Goal: Transaction & Acquisition: Purchase product/service

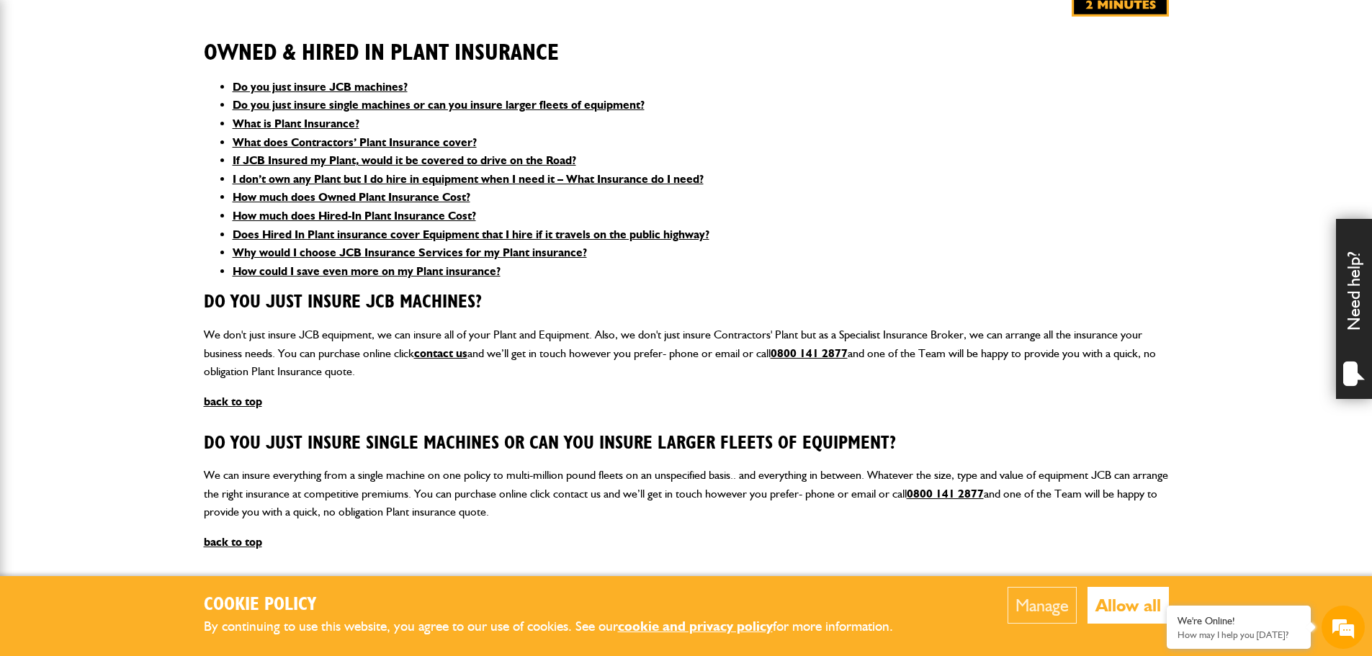
scroll to position [360, 0]
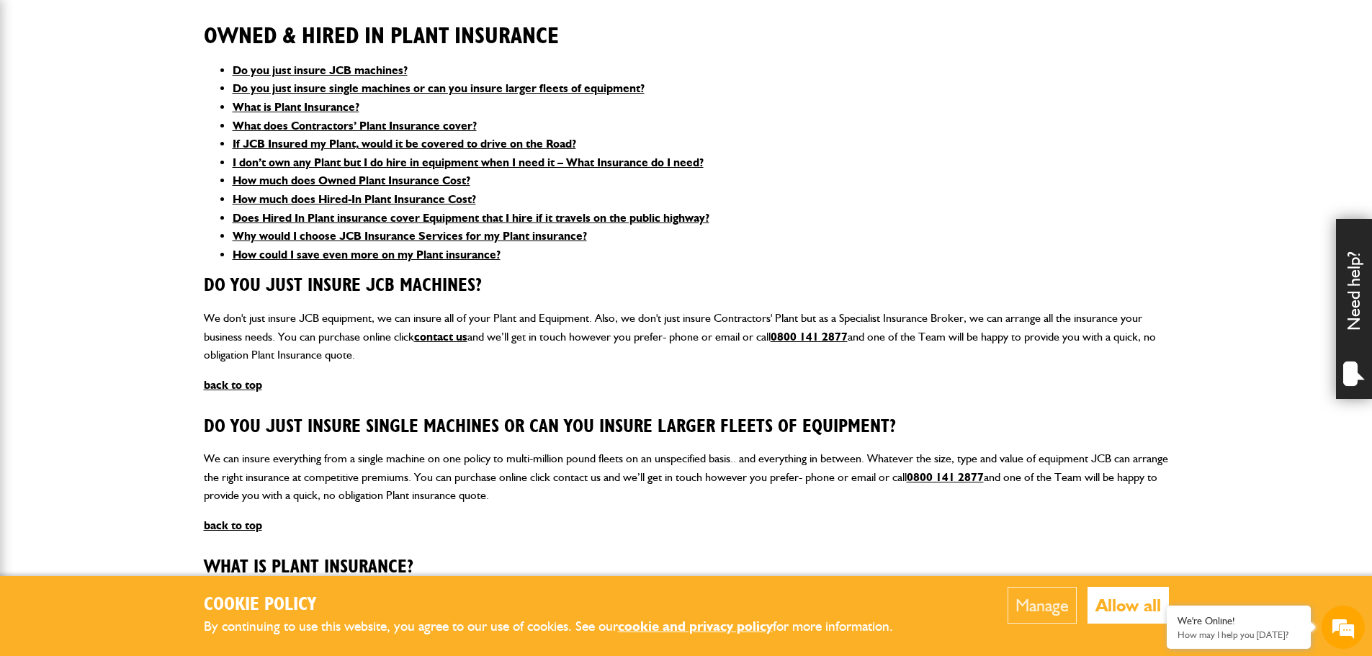
click at [1129, 606] on button "Allow all" at bounding box center [1127, 605] width 81 height 37
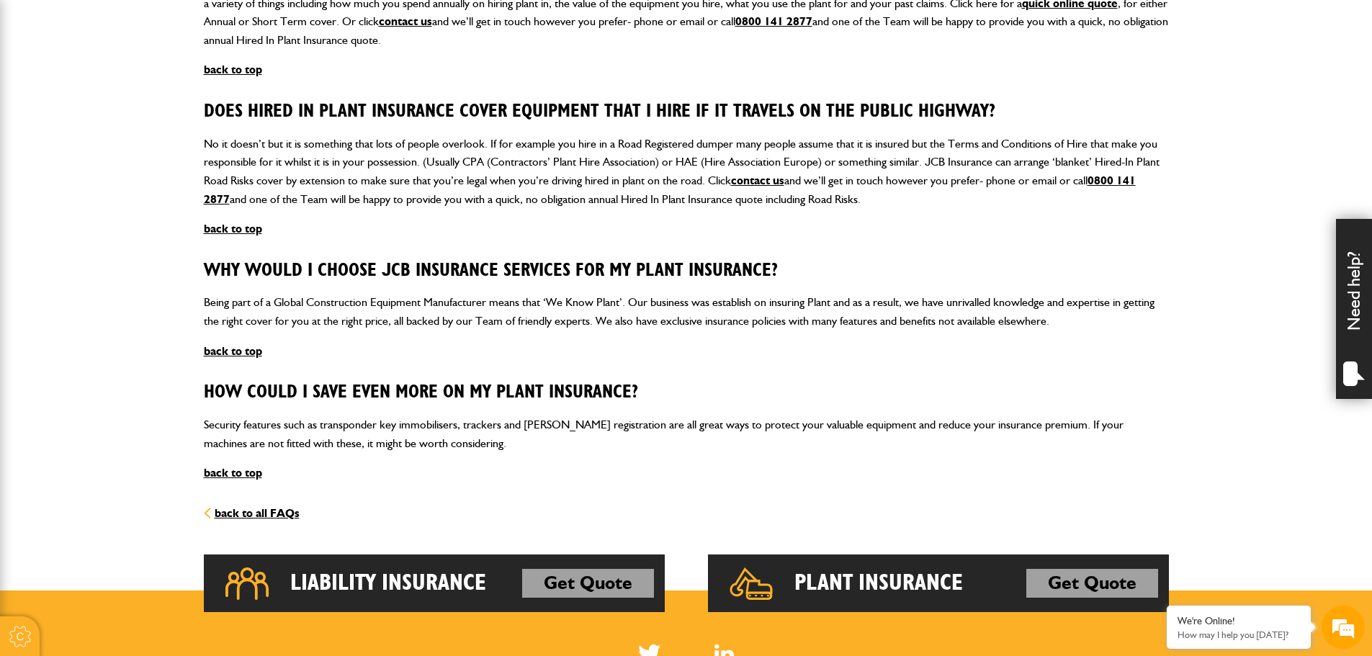
scroll to position [1728, 0]
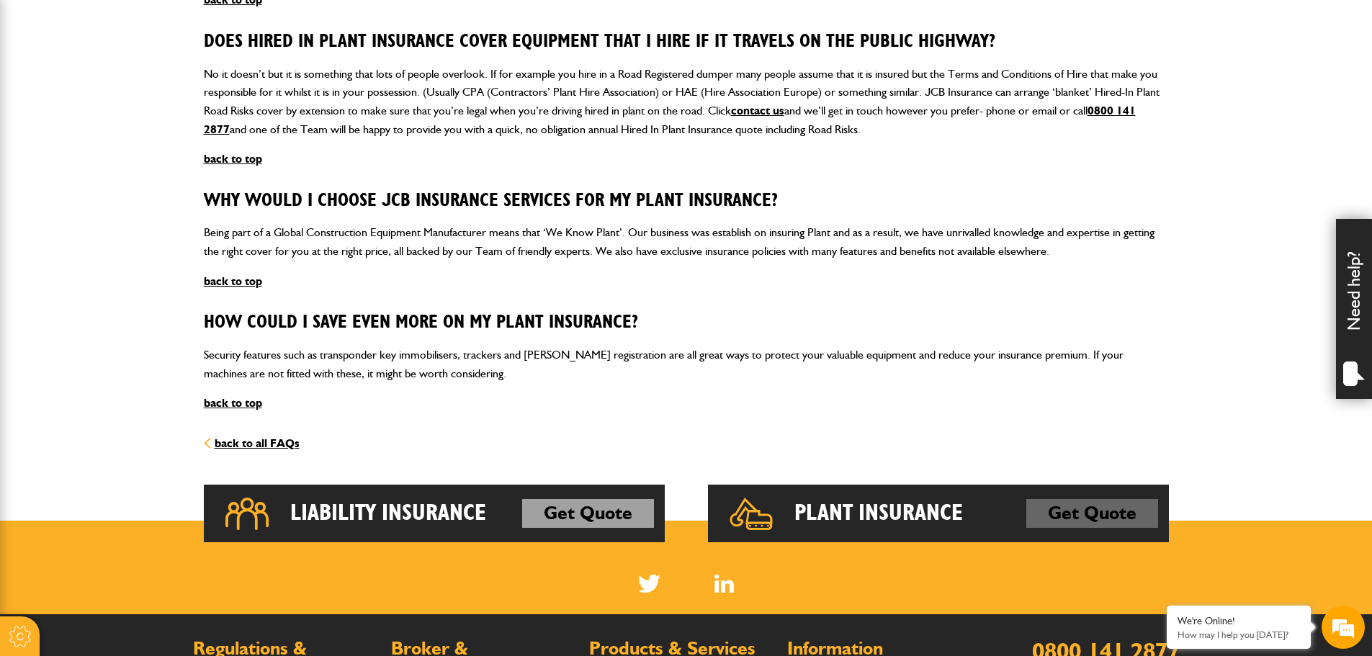
click at [1092, 515] on link "Get Quote" at bounding box center [1092, 513] width 132 height 29
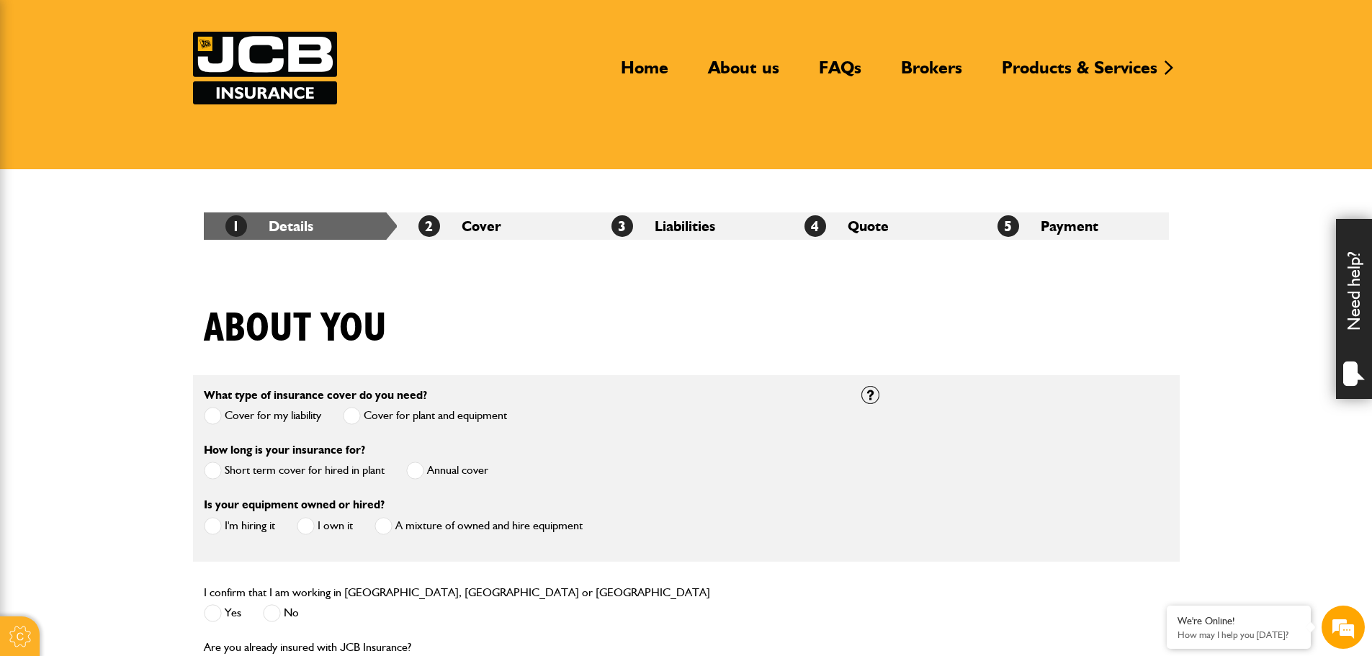
scroll to position [144, 0]
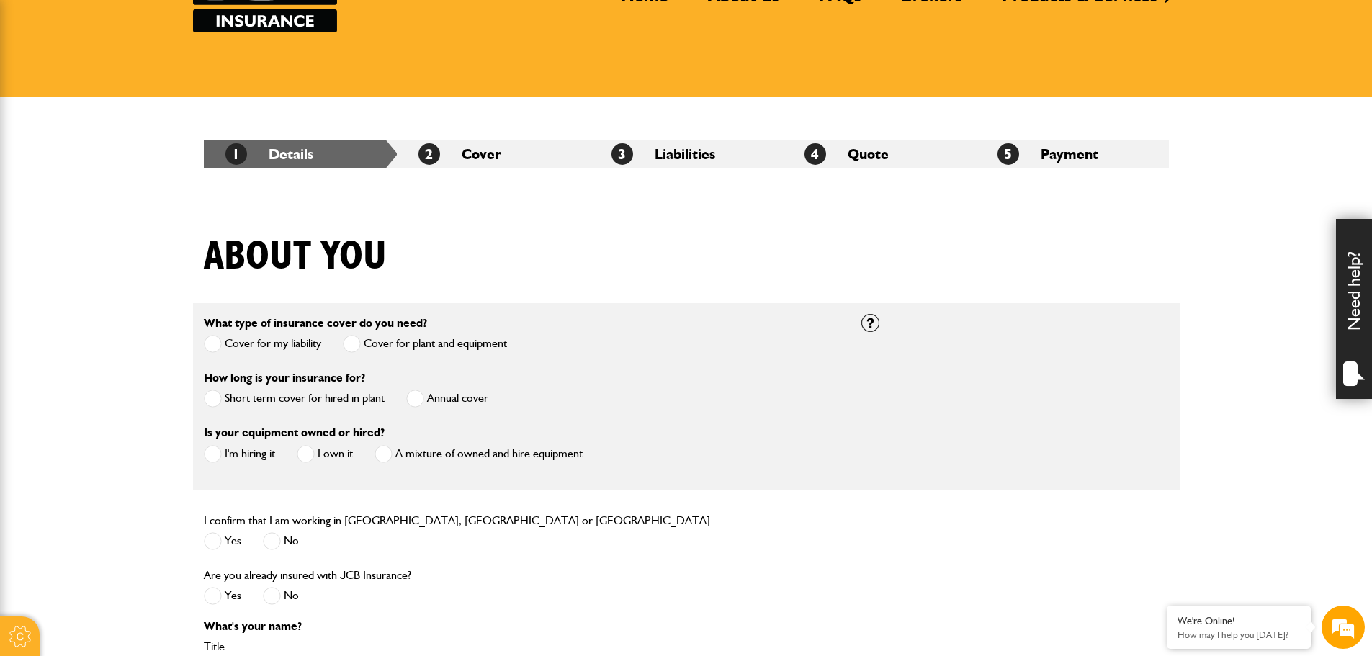
click at [416, 400] on span at bounding box center [415, 399] width 18 height 18
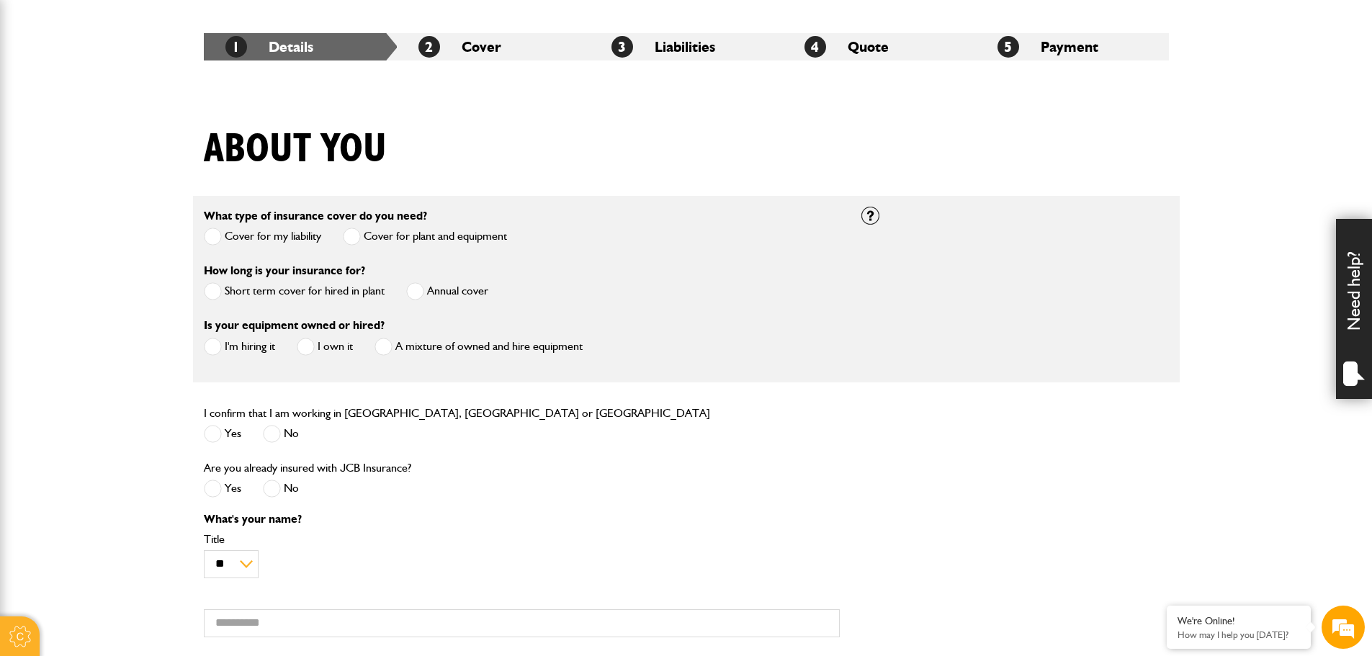
scroll to position [288, 0]
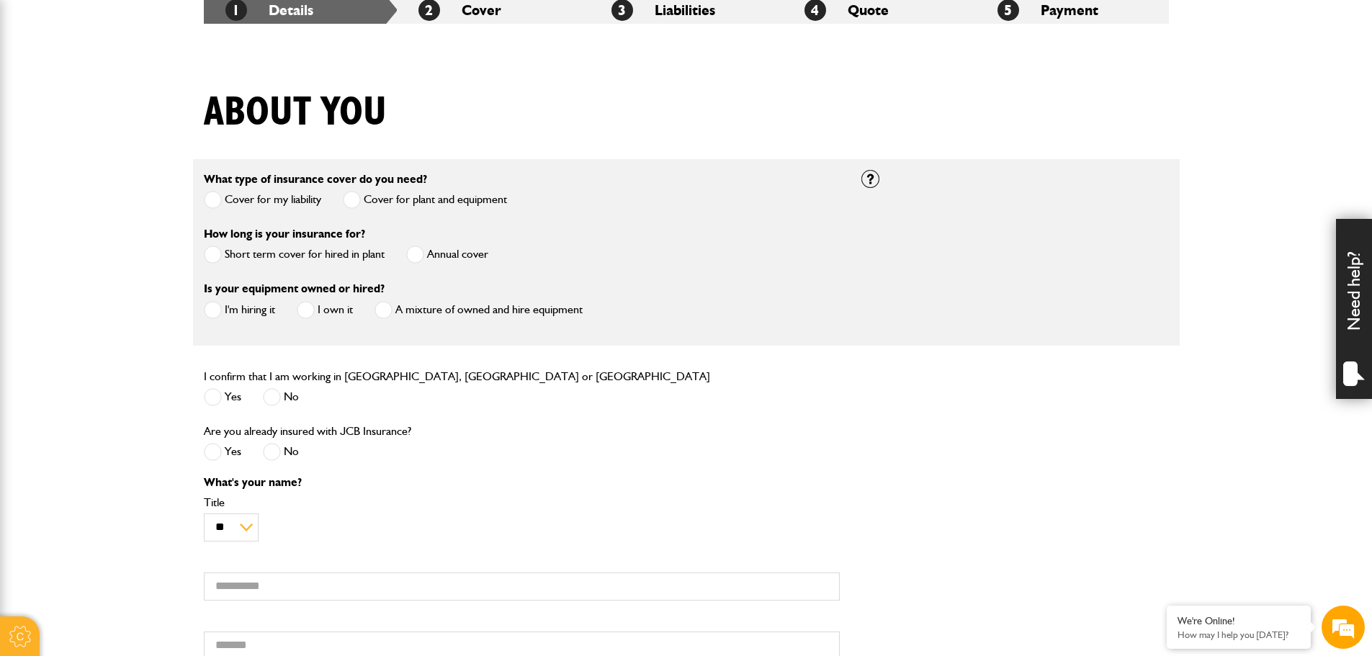
click at [215, 313] on span at bounding box center [213, 310] width 18 height 18
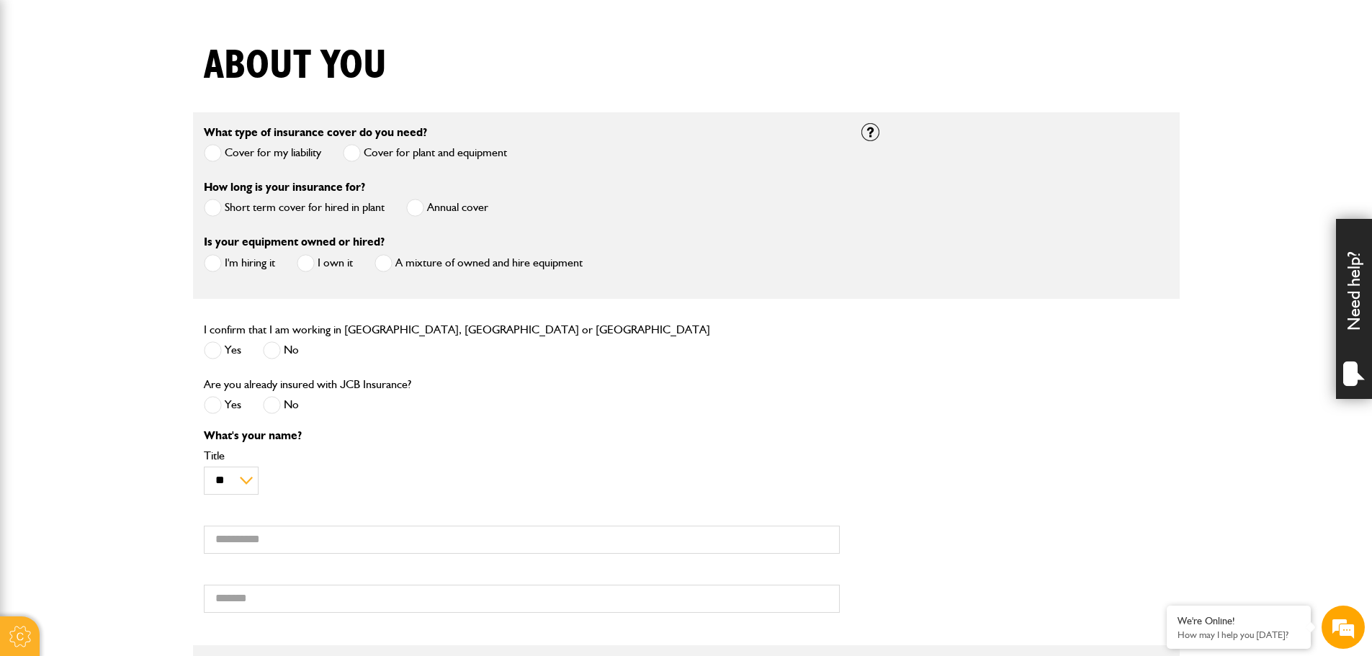
scroll to position [360, 0]
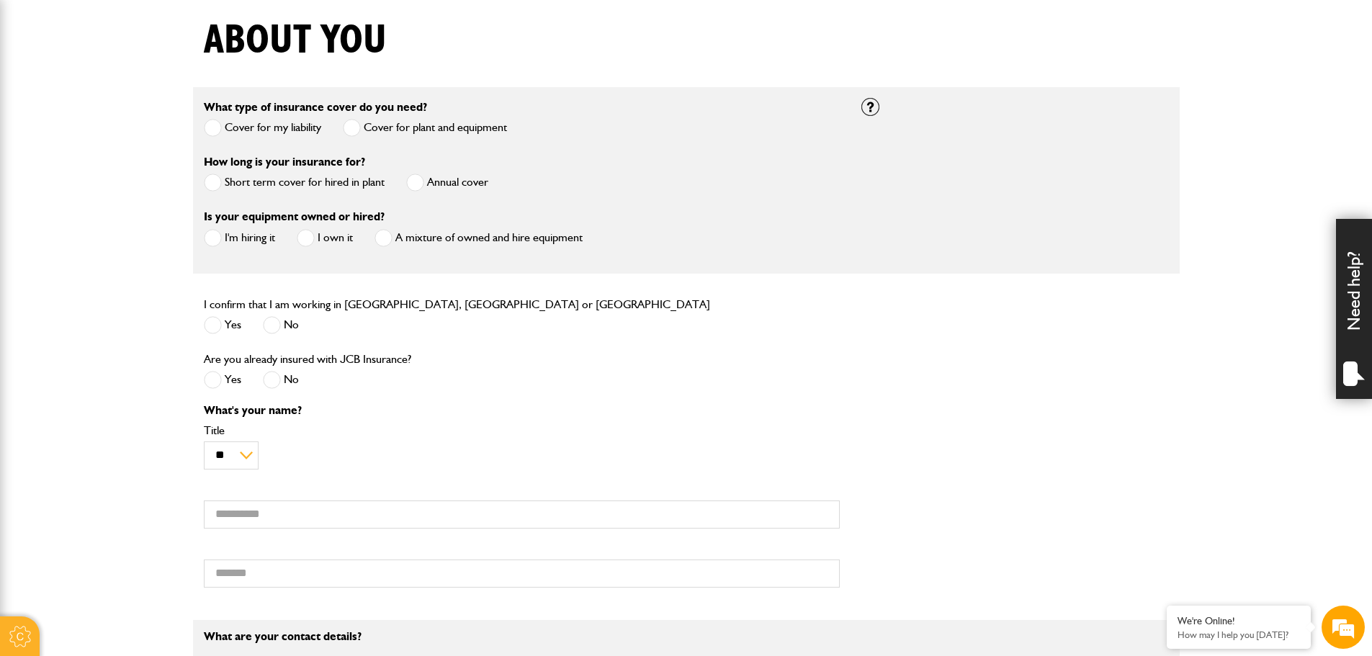
click at [209, 327] on span at bounding box center [213, 325] width 18 height 18
click at [275, 383] on span at bounding box center [272, 380] width 18 height 18
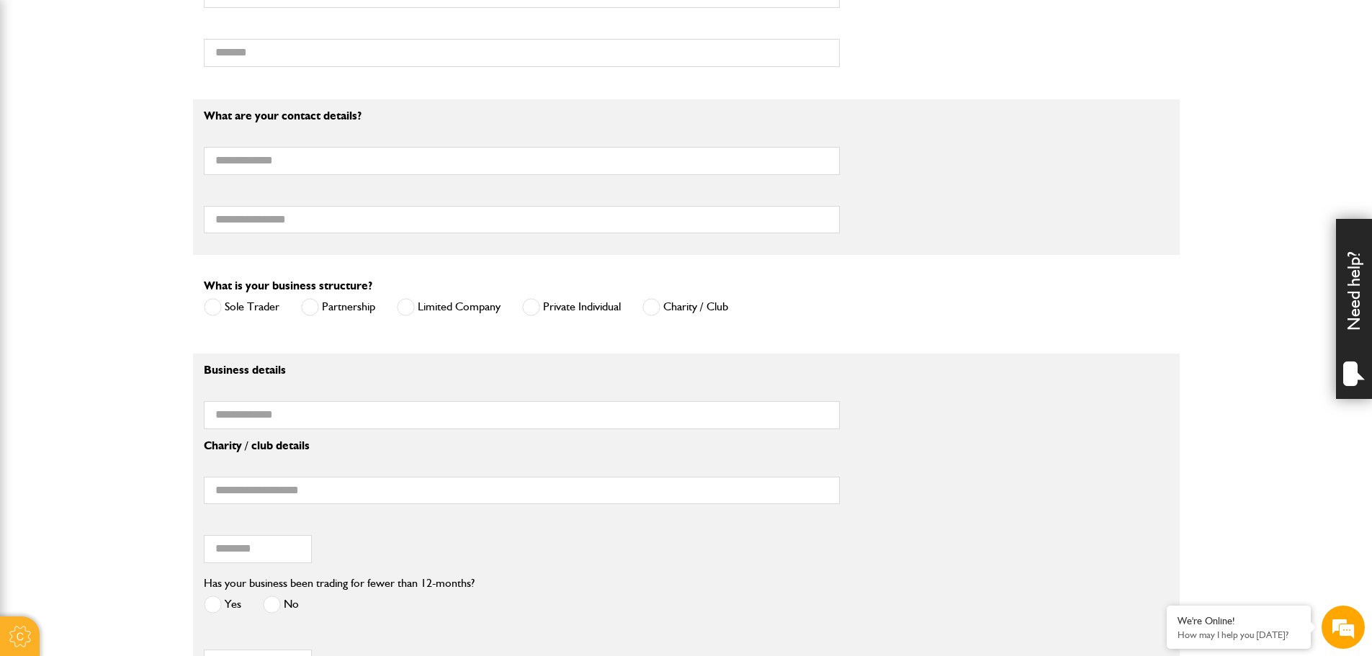
scroll to position [936, 0]
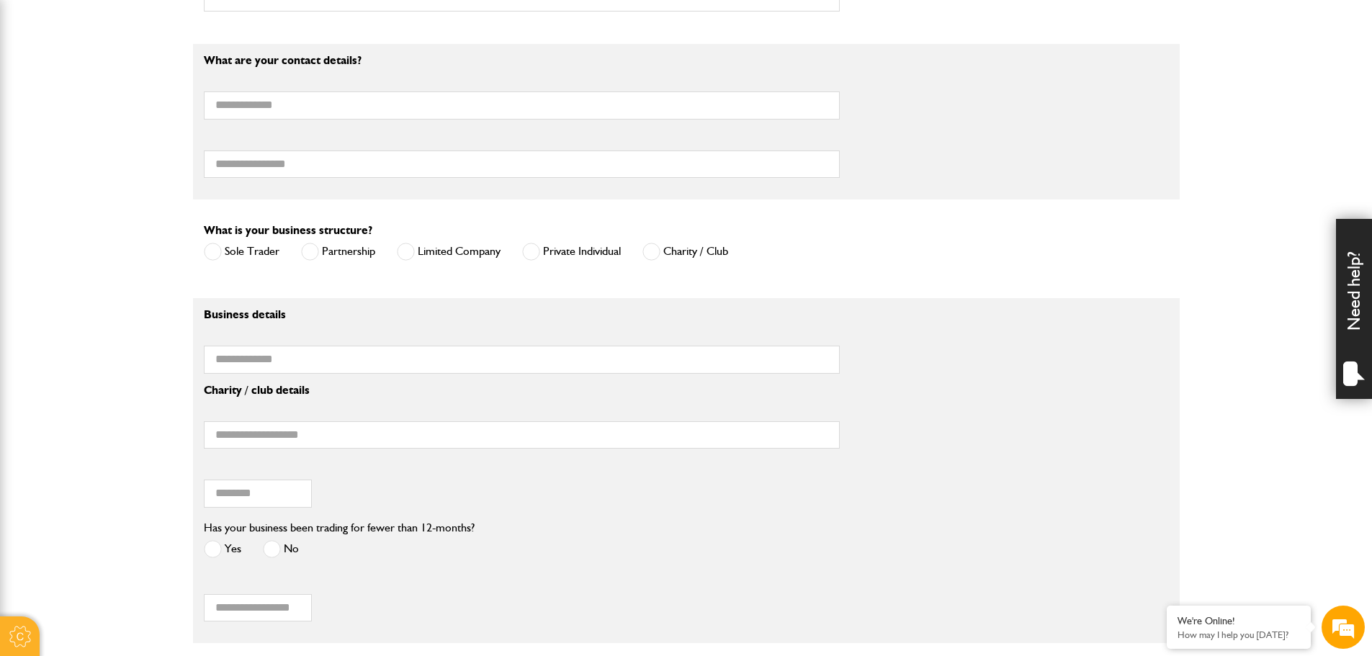
click at [405, 253] on span at bounding box center [406, 252] width 18 height 18
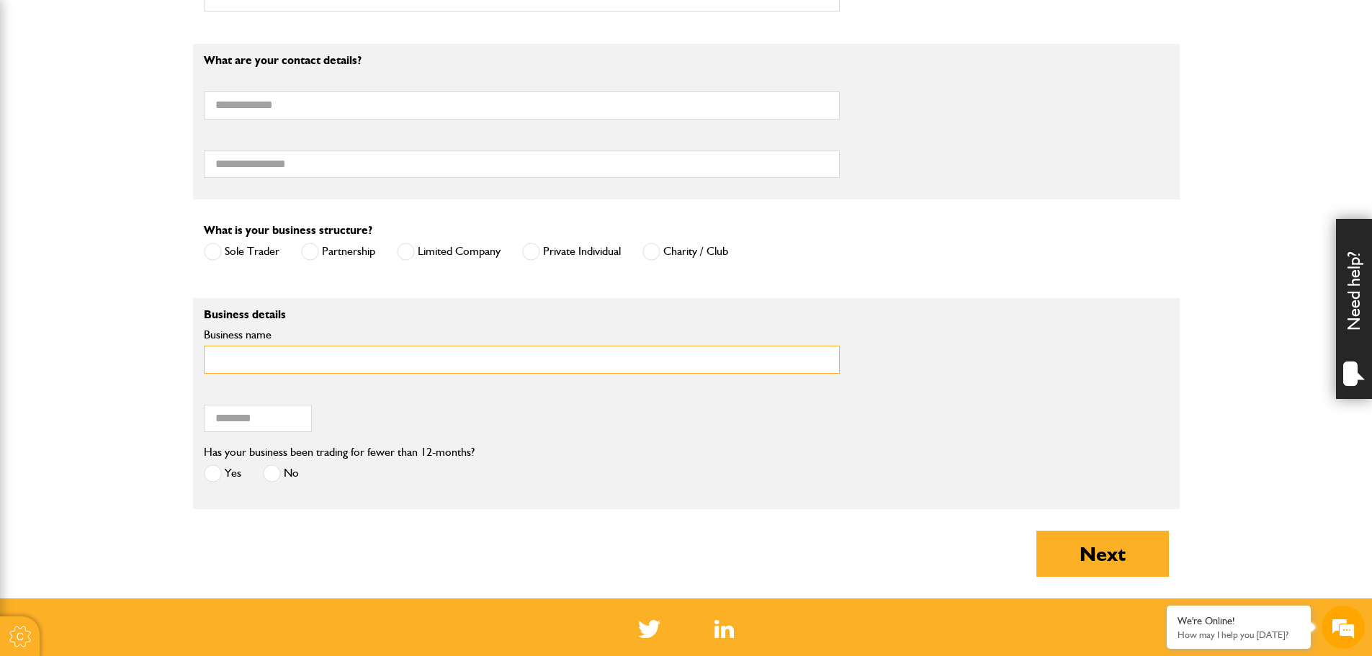
click at [238, 356] on input "Business name" at bounding box center [522, 360] width 636 height 28
type input "**********"
click at [241, 425] on input "Postcode of your correspondence address" at bounding box center [258, 419] width 108 height 28
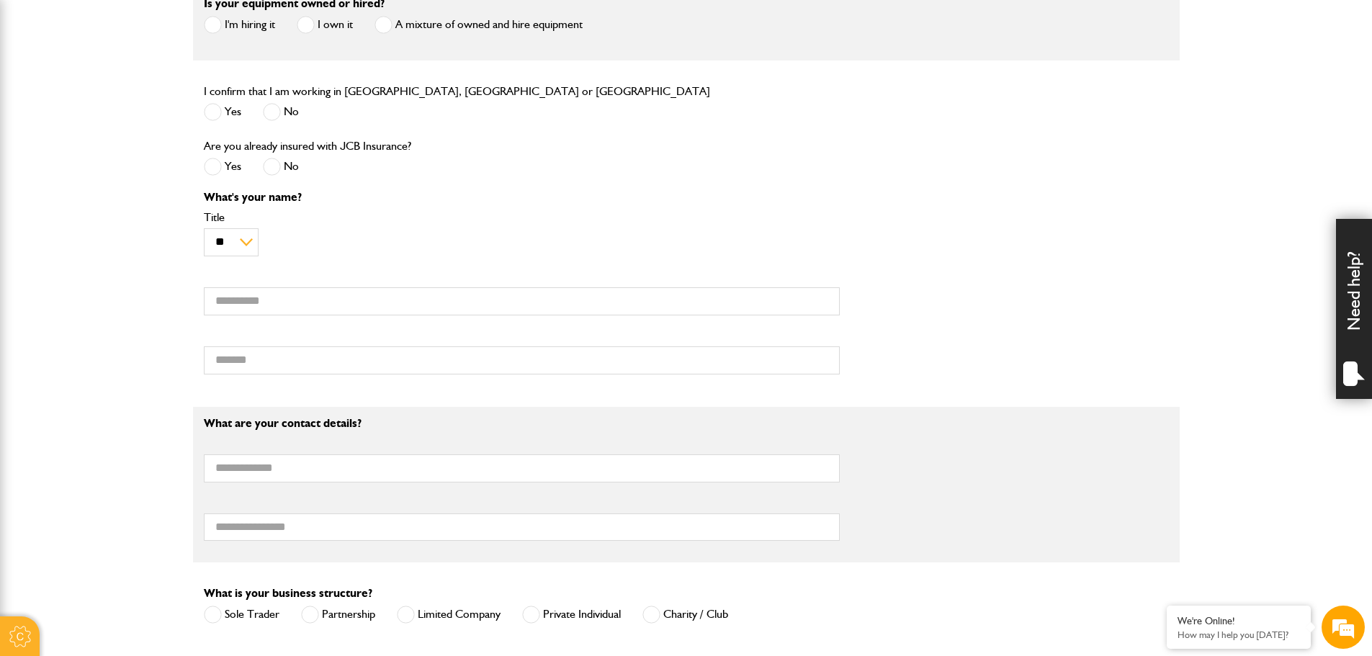
scroll to position [576, 0]
type input "********"
click at [249, 297] on input "First name" at bounding box center [522, 298] width 636 height 28
type input "*******"
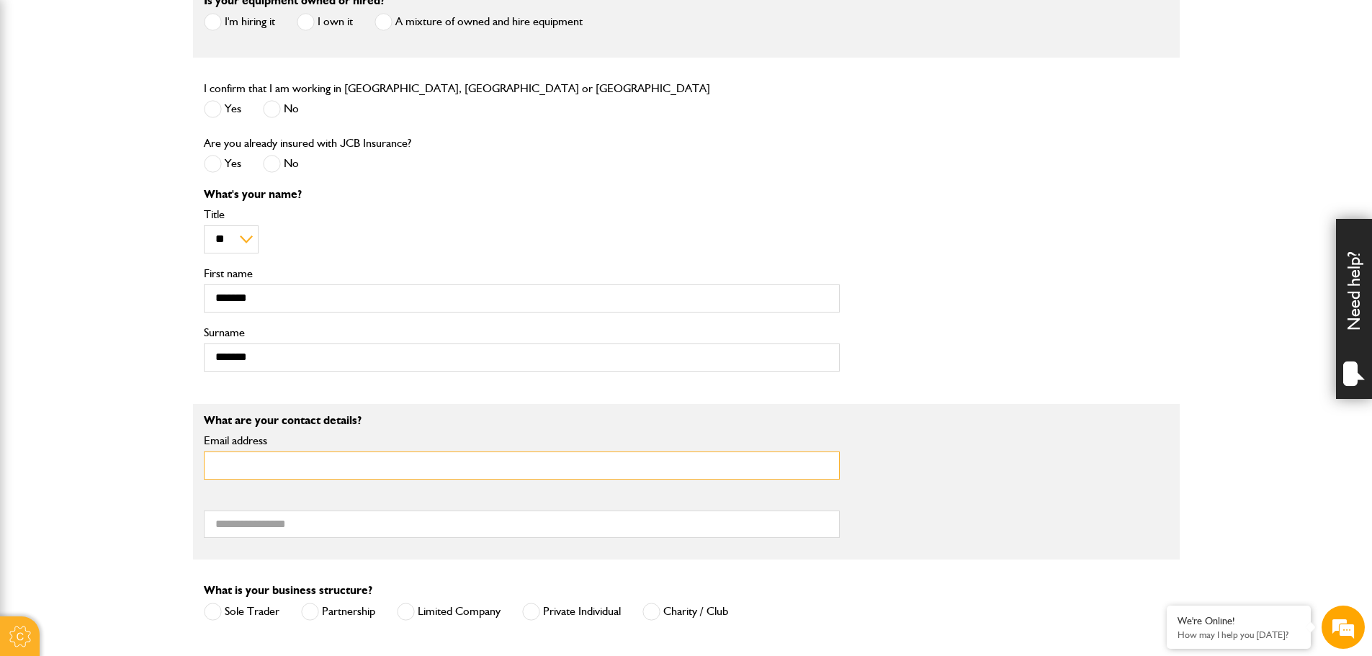
click at [228, 475] on input "Email address" at bounding box center [522, 465] width 636 height 28
type input "*"
type input "**********"
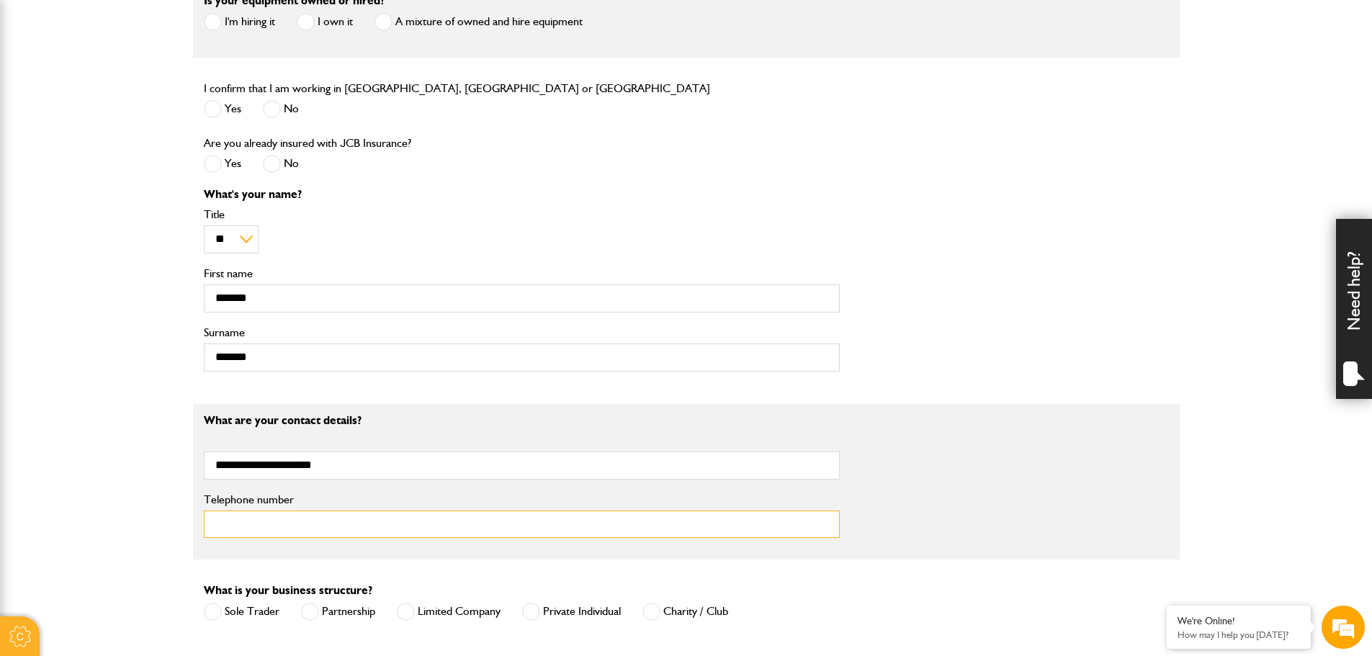
click at [255, 531] on input "Telephone number" at bounding box center [522, 525] width 636 height 28
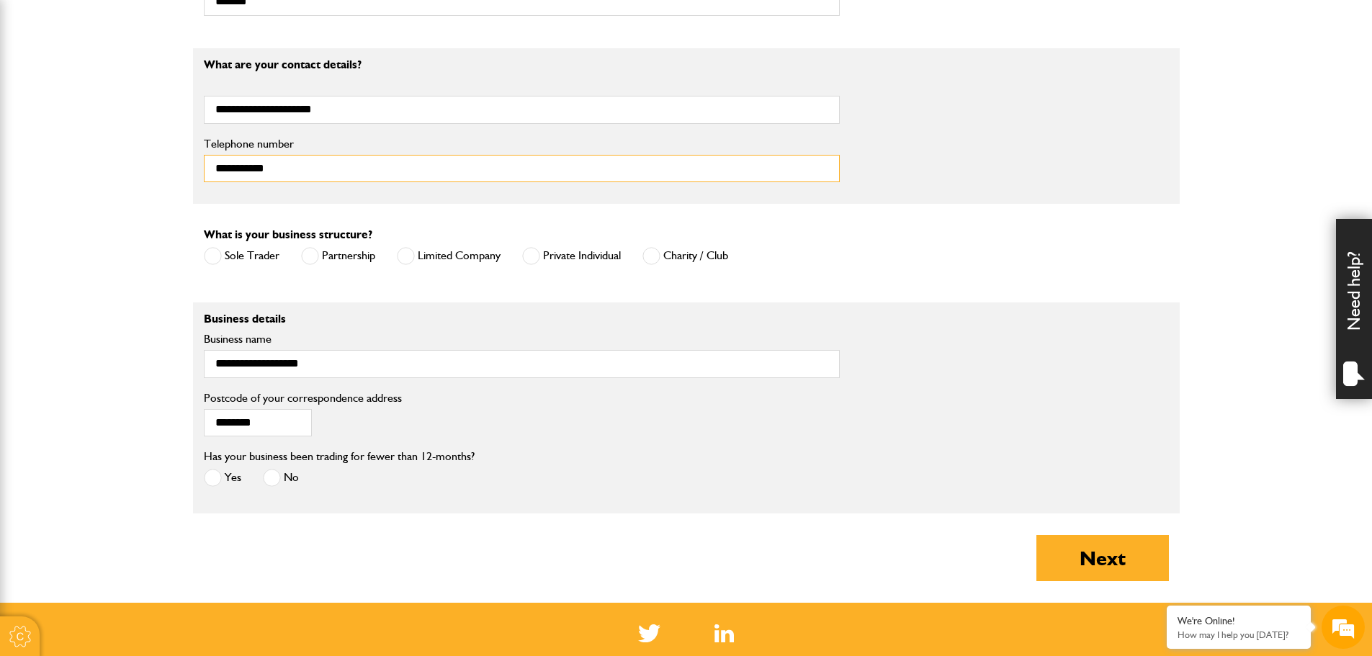
scroll to position [936, 0]
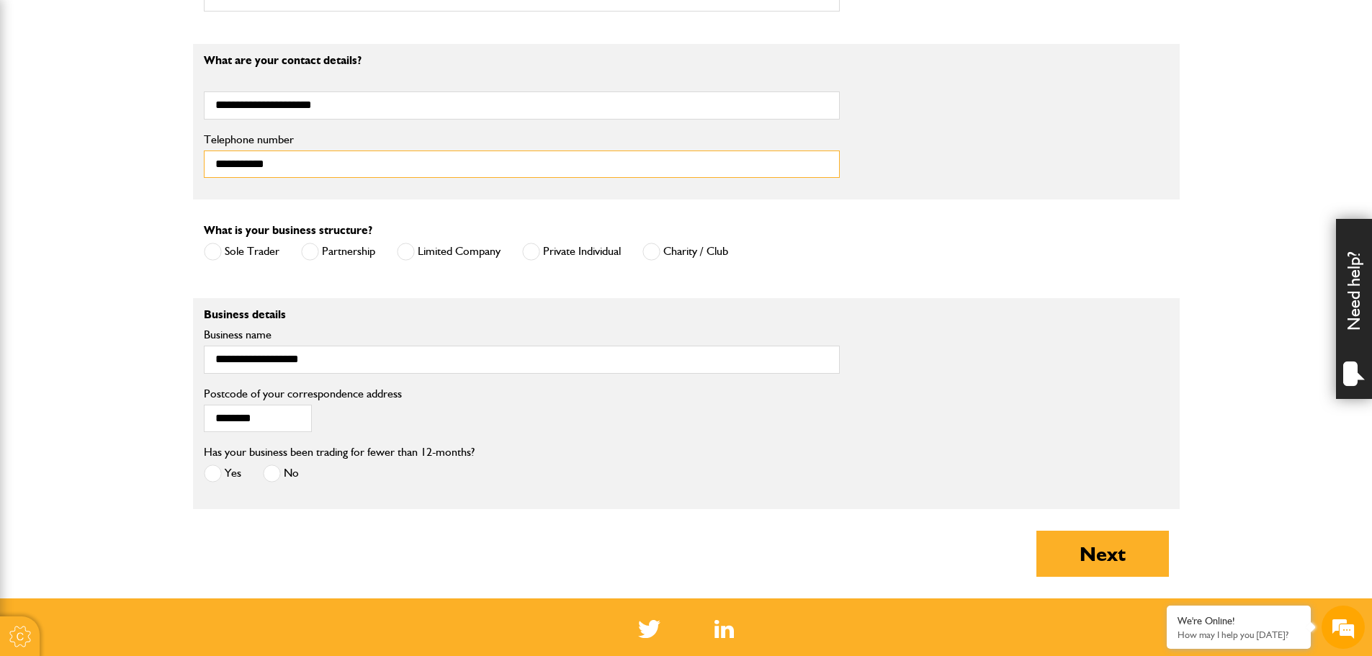
type input "**********"
click at [275, 477] on span at bounding box center [272, 473] width 18 height 18
click at [1100, 560] on button "Next" at bounding box center [1102, 554] width 132 height 46
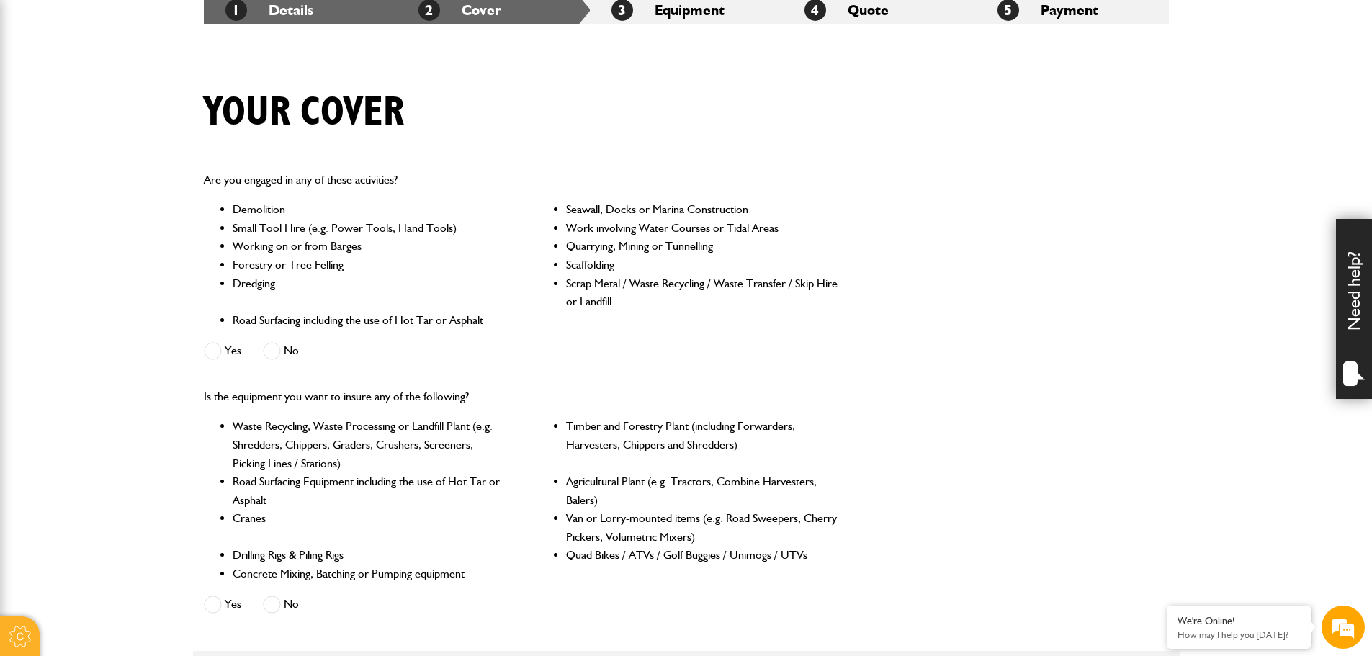
click at [275, 348] on span at bounding box center [272, 351] width 18 height 18
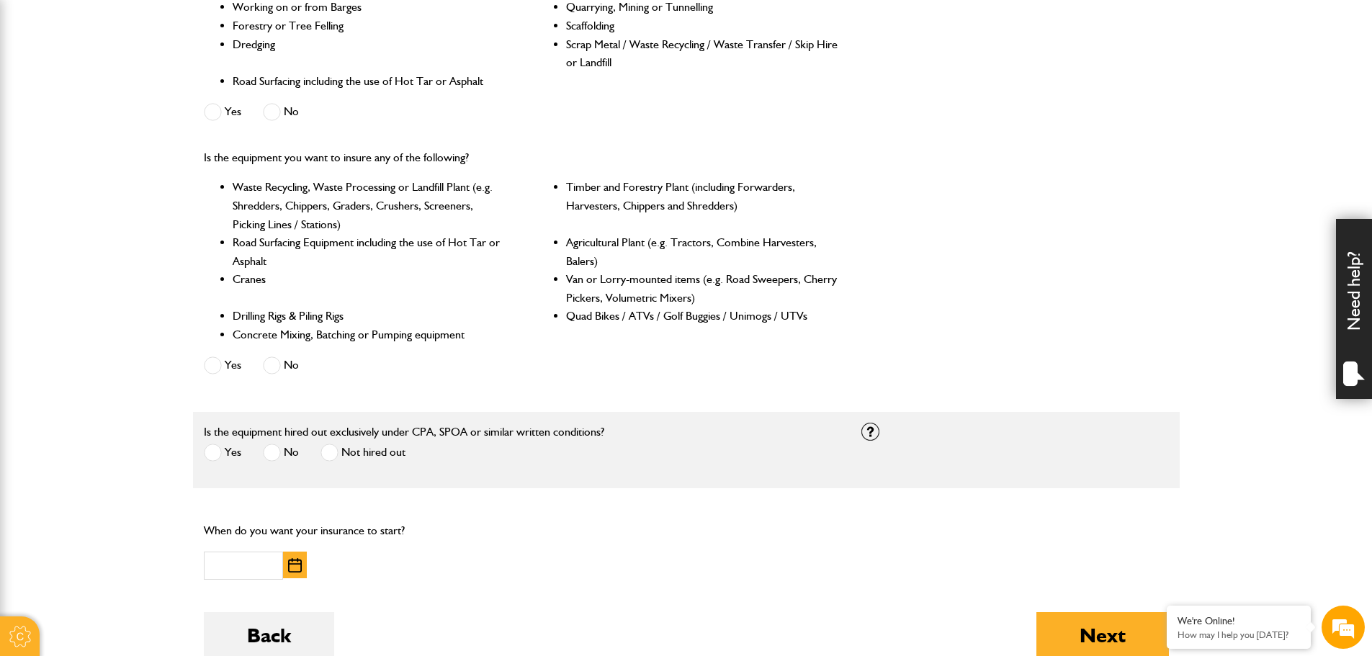
scroll to position [576, 0]
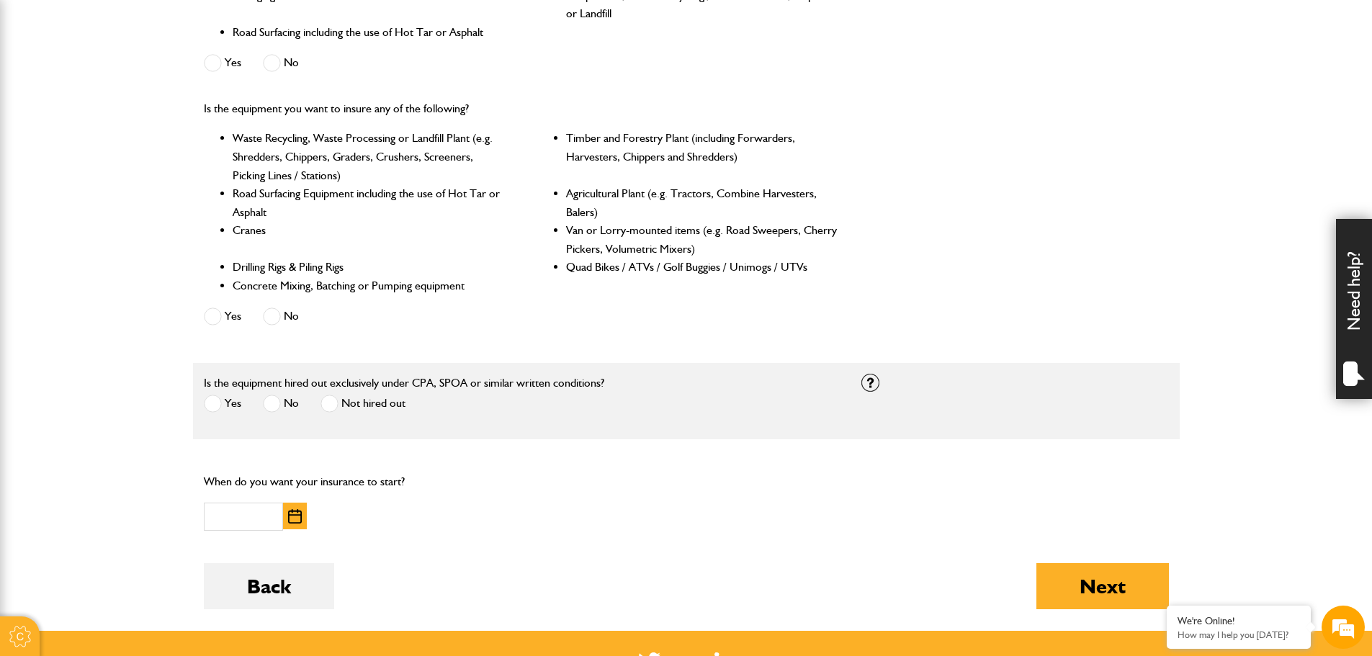
click at [273, 317] on span at bounding box center [272, 316] width 18 height 18
click at [270, 404] on span at bounding box center [272, 404] width 18 height 18
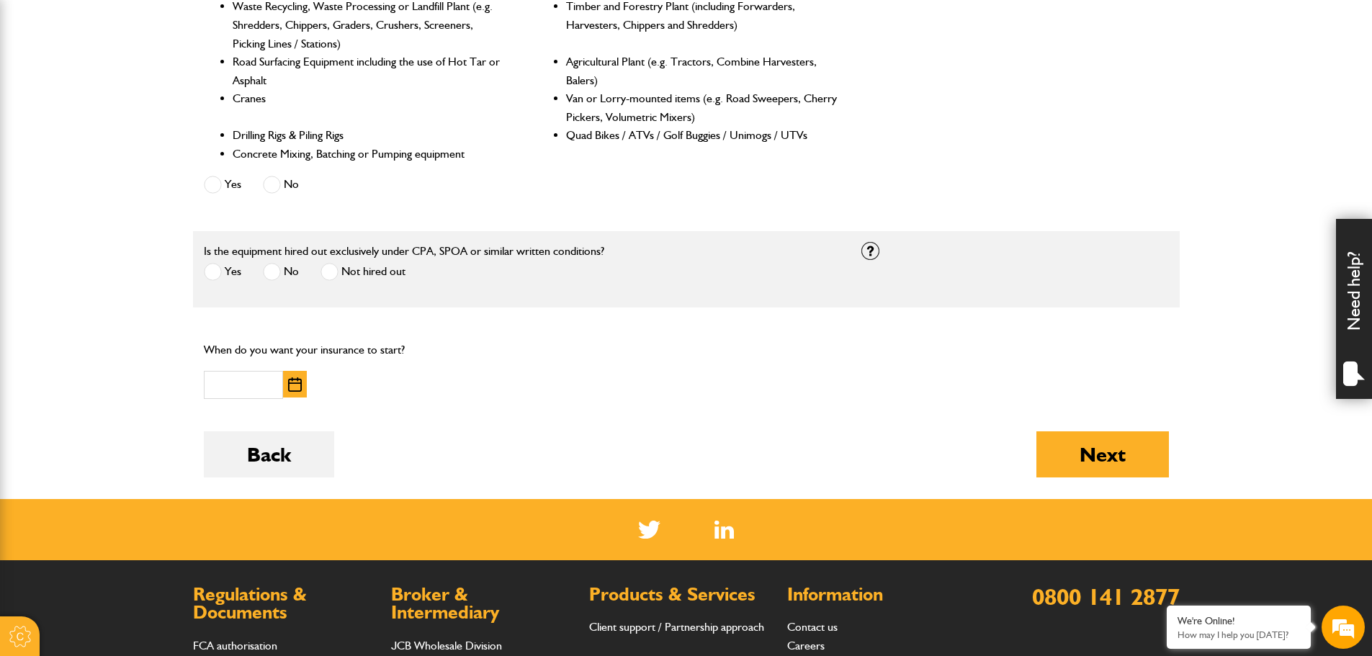
scroll to position [792, 0]
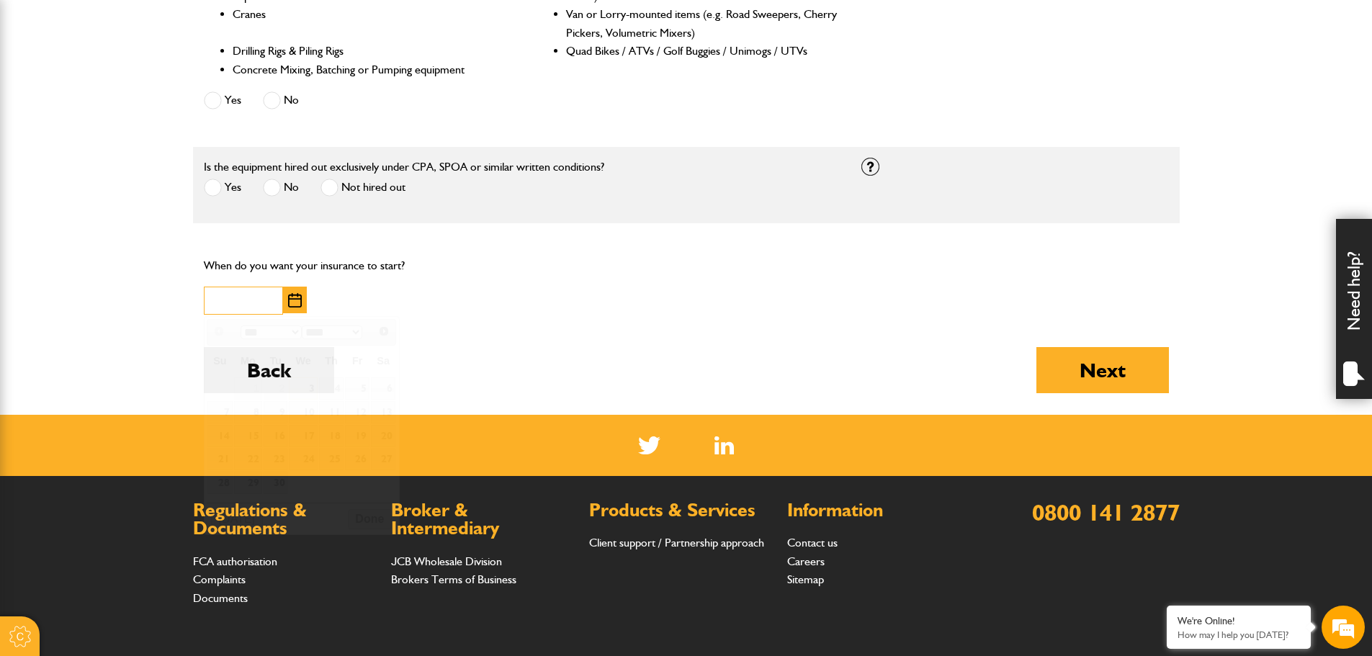
click at [228, 301] on input "text" at bounding box center [243, 301] width 79 height 28
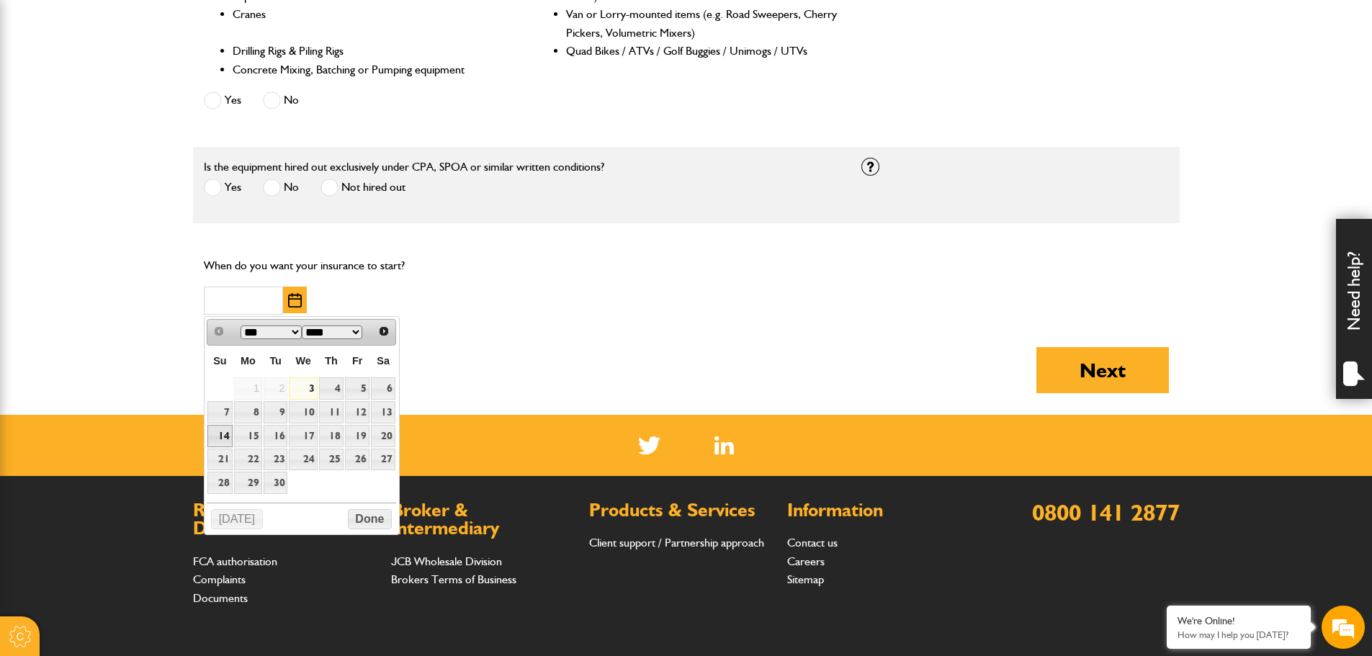
click at [221, 428] on link "14" at bounding box center [219, 436] width 25 height 22
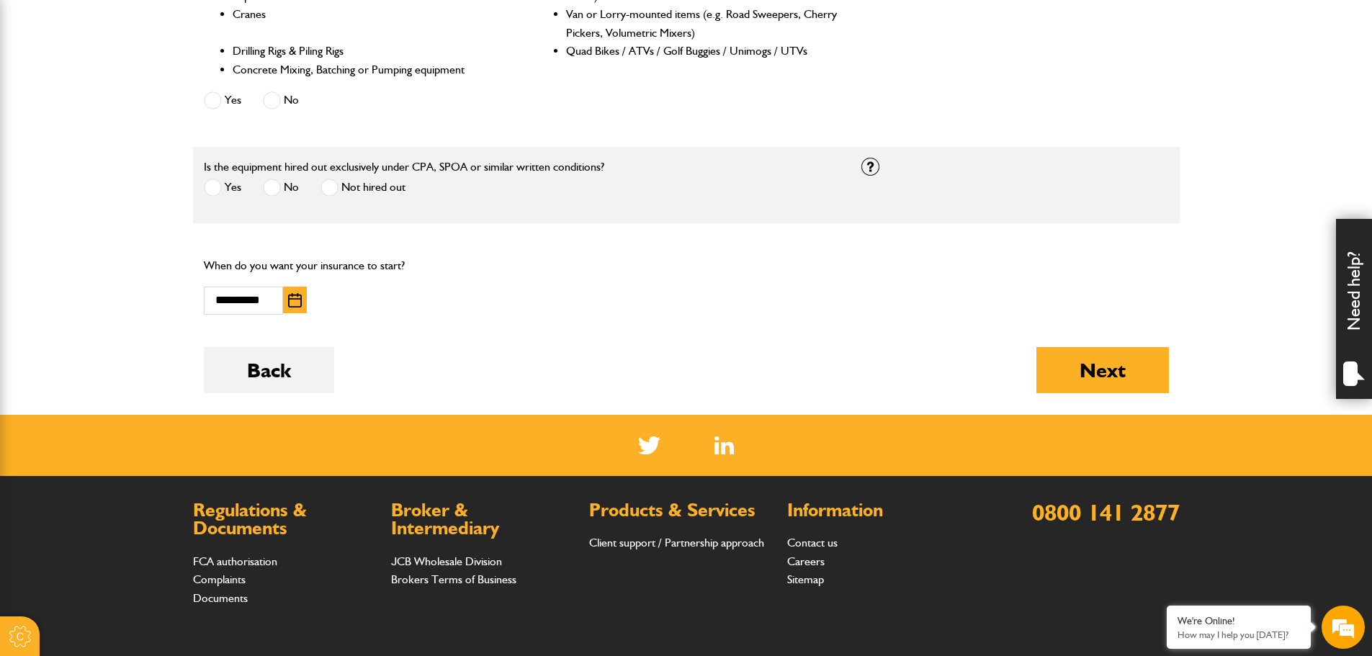
click at [291, 298] on img "button" at bounding box center [295, 300] width 14 height 14
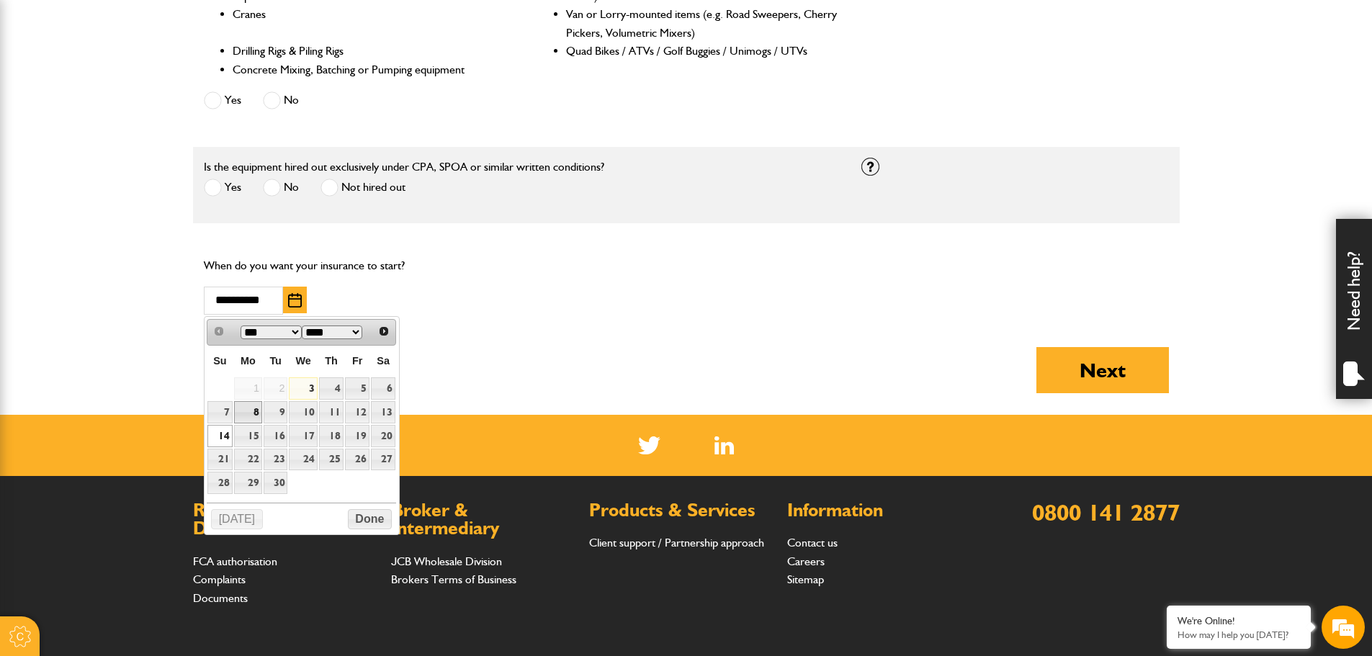
click at [253, 411] on link "8" at bounding box center [248, 412] width 28 height 22
type input "**********"
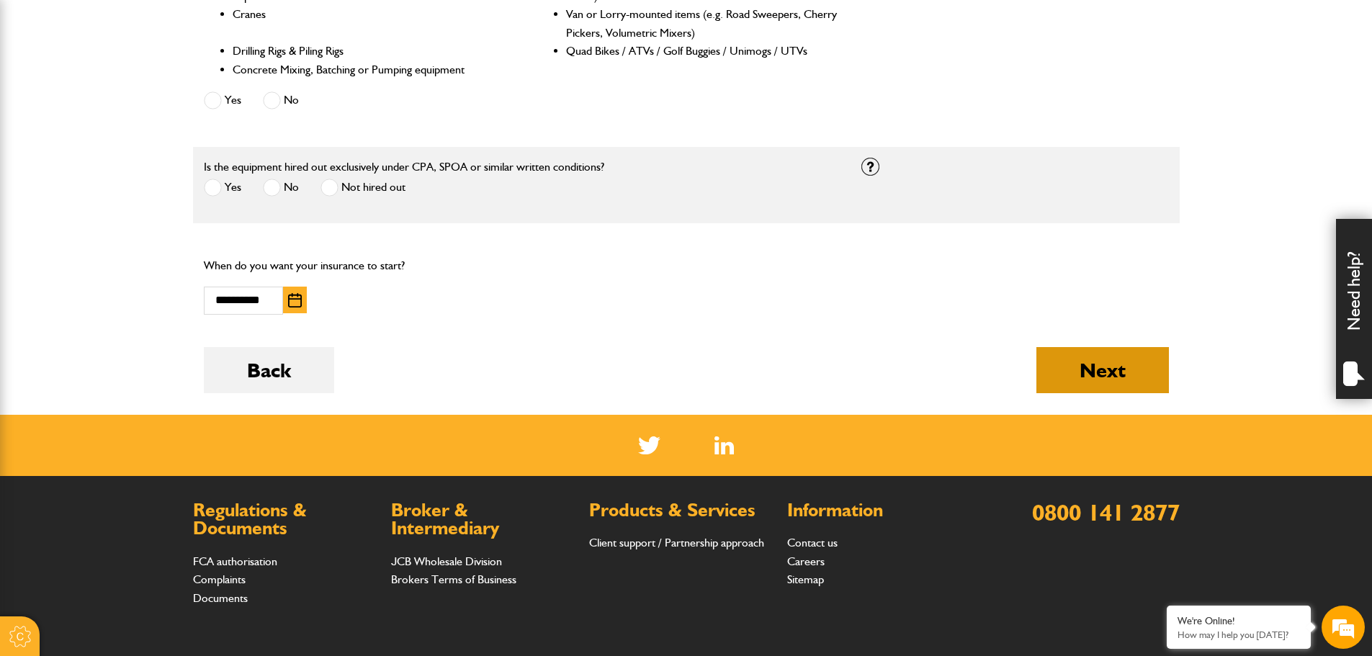
click at [1103, 367] on button "Next" at bounding box center [1102, 370] width 132 height 46
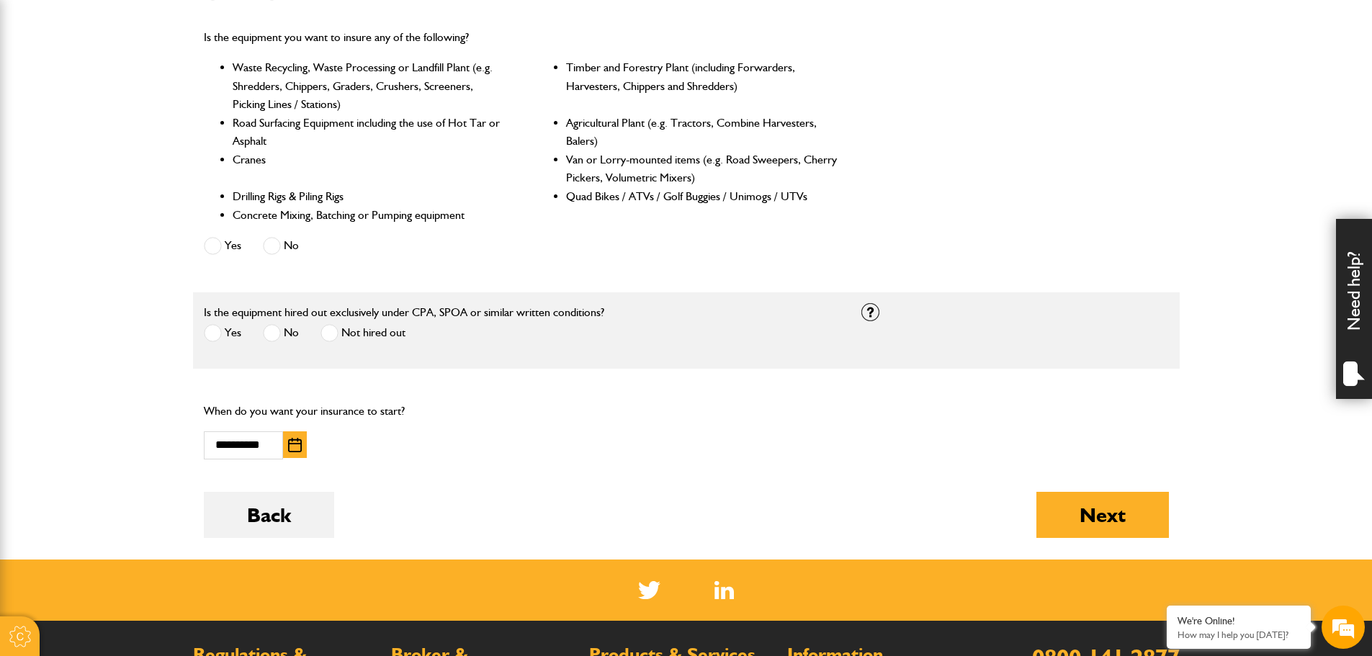
click at [212, 334] on span at bounding box center [213, 333] width 18 height 18
click at [1116, 518] on button "Next" at bounding box center [1102, 515] width 132 height 46
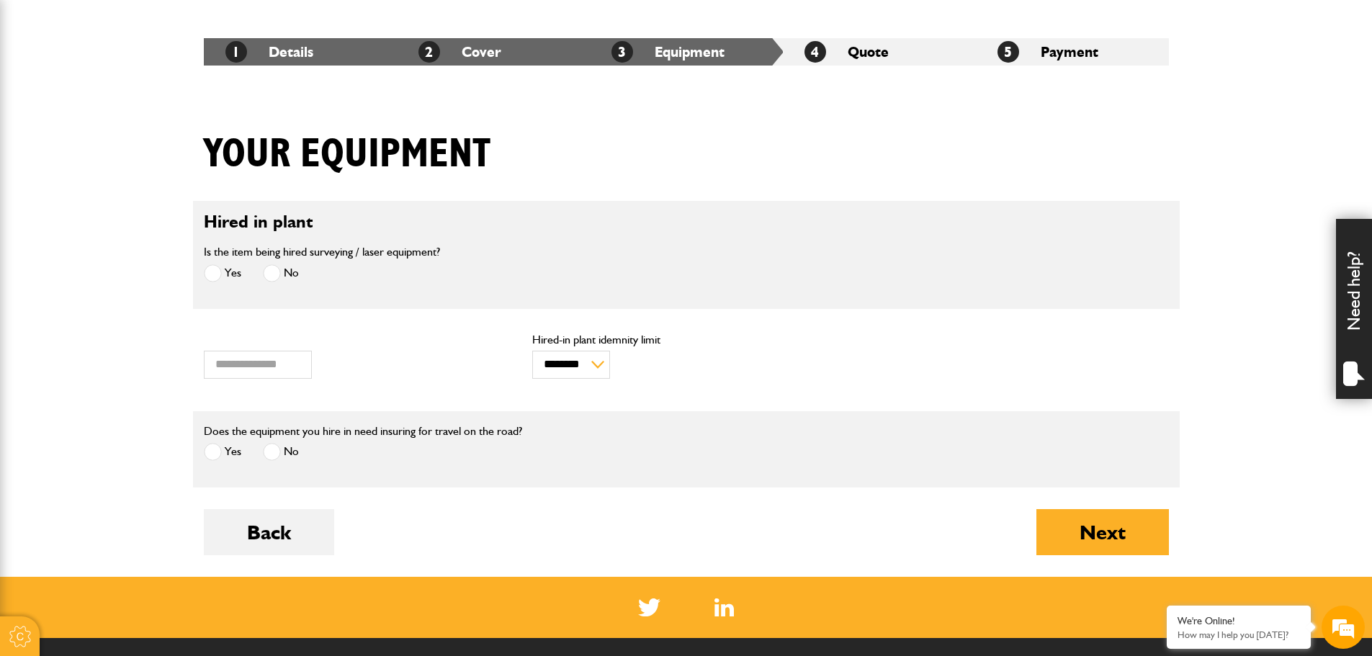
scroll to position [288, 0]
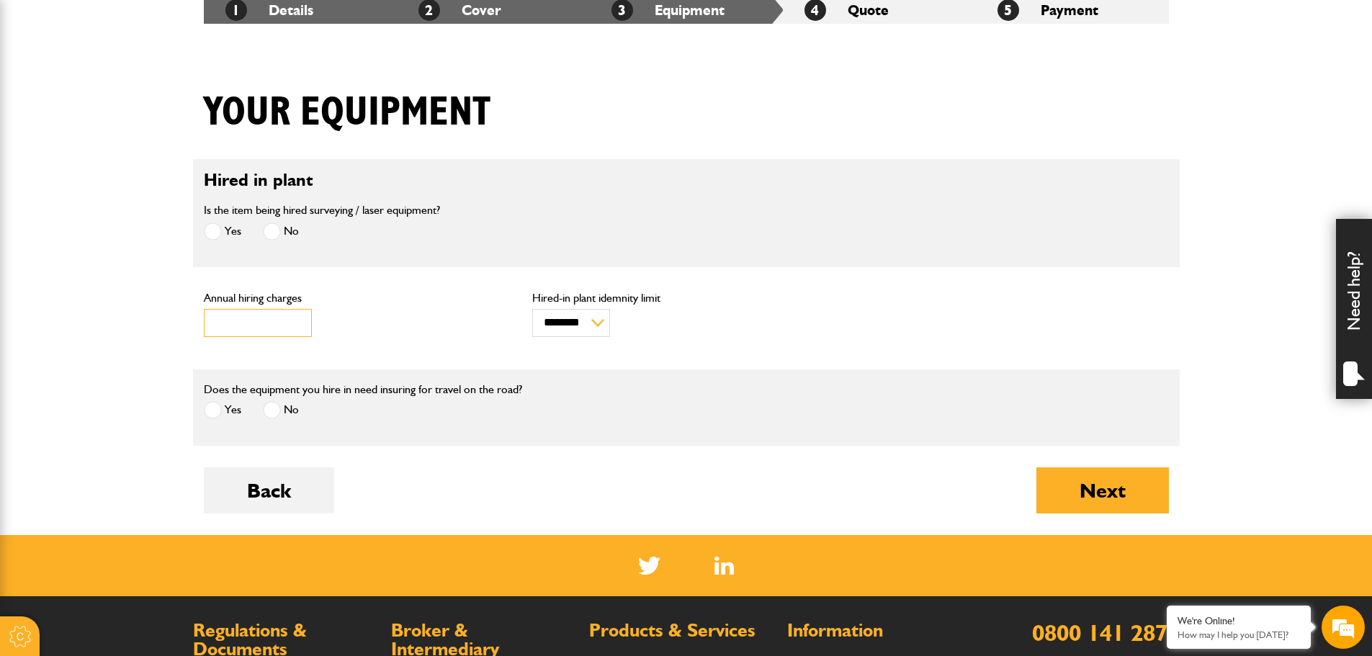
click at [272, 321] on input "***" at bounding box center [258, 323] width 108 height 28
drag, startPoint x: 256, startPoint y: 328, endPoint x: 188, endPoint y: 320, distance: 68.2
click at [188, 320] on body "Cookie Options You can control which cookies we use with the form below. Please…" at bounding box center [686, 328] width 1372 height 1233
type input "*****"
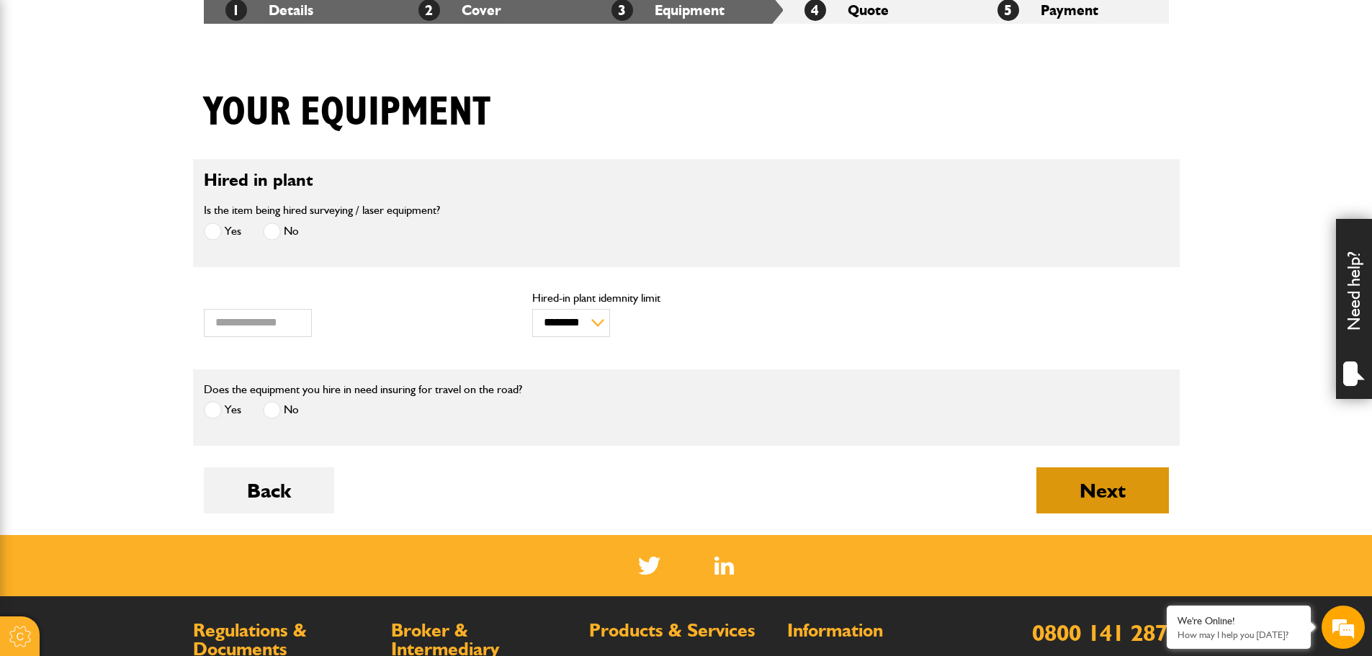
click at [1115, 493] on button "Next" at bounding box center [1102, 490] width 132 height 46
